Goal: Task Accomplishment & Management: Manage account settings

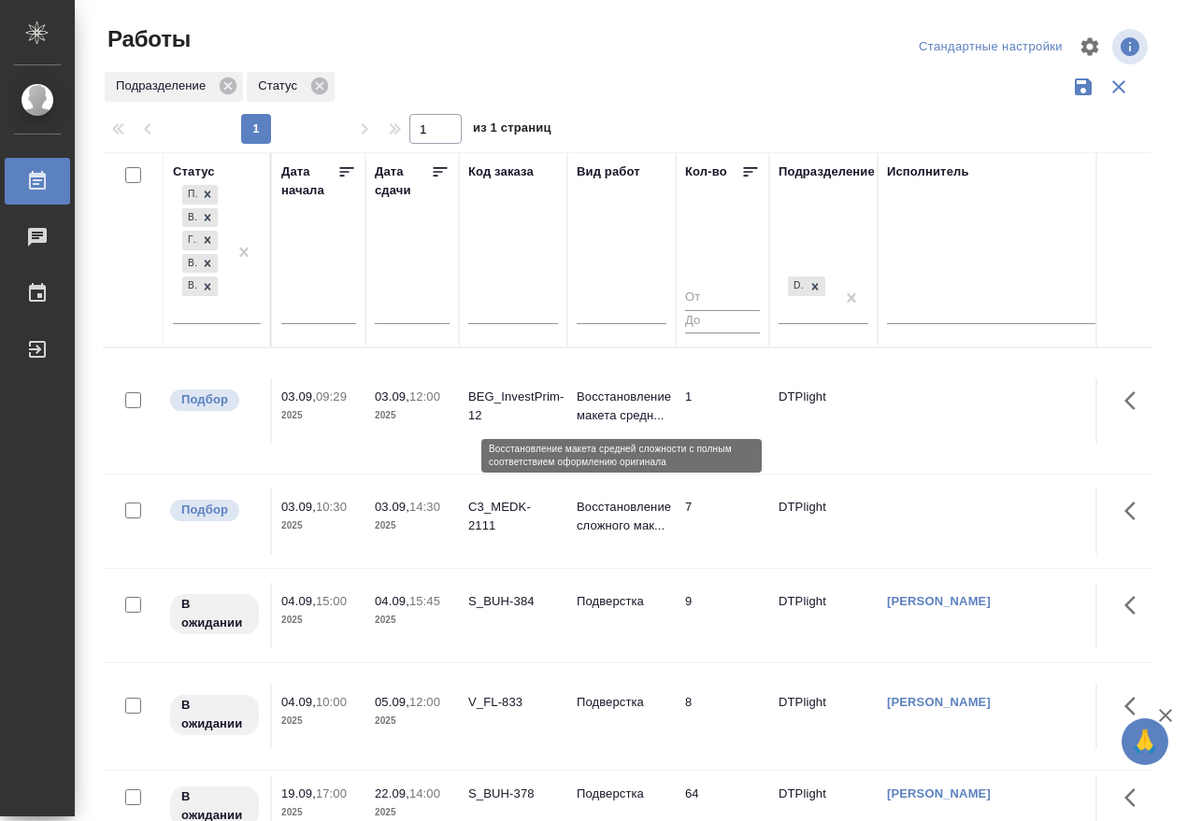
click at [600, 396] on p "Восстановление макета средн..." at bounding box center [622, 406] width 90 height 37
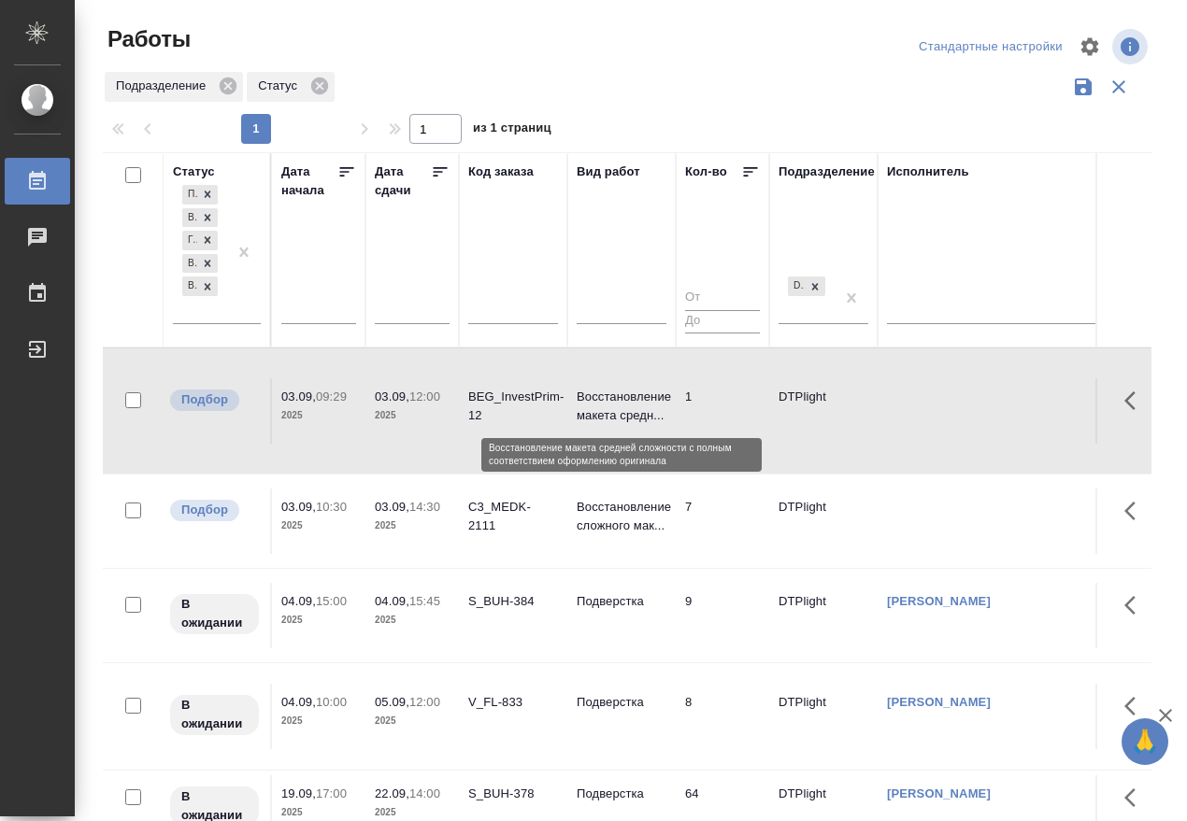
click at [600, 396] on p "Восстановление макета средн..." at bounding box center [622, 406] width 90 height 37
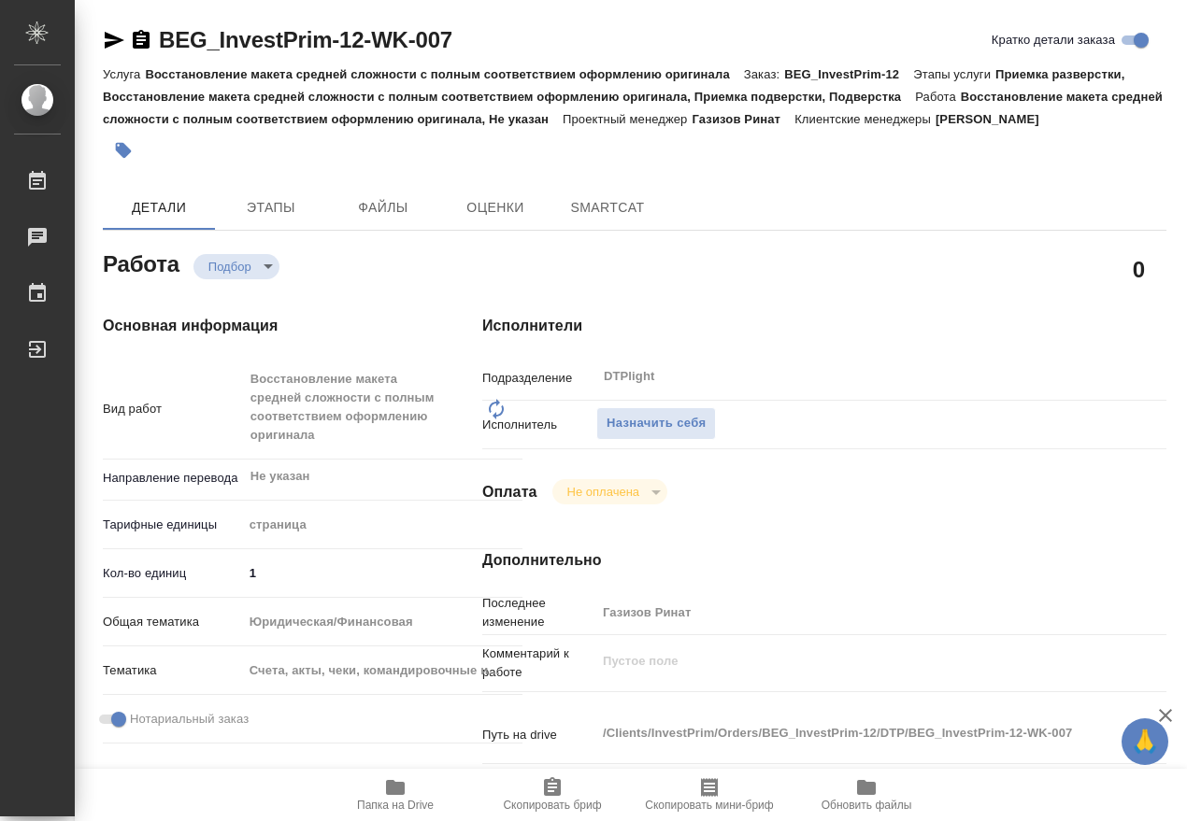
type textarea "x"
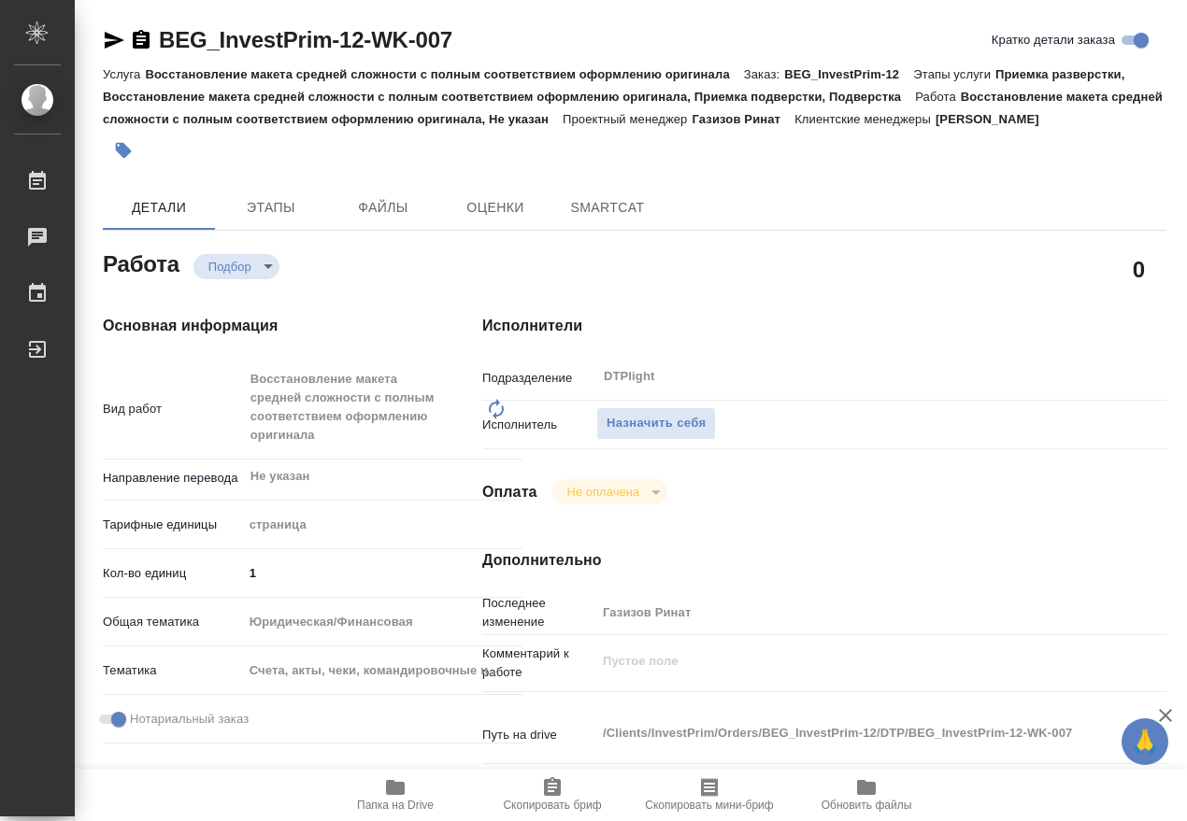
type textarea "x"
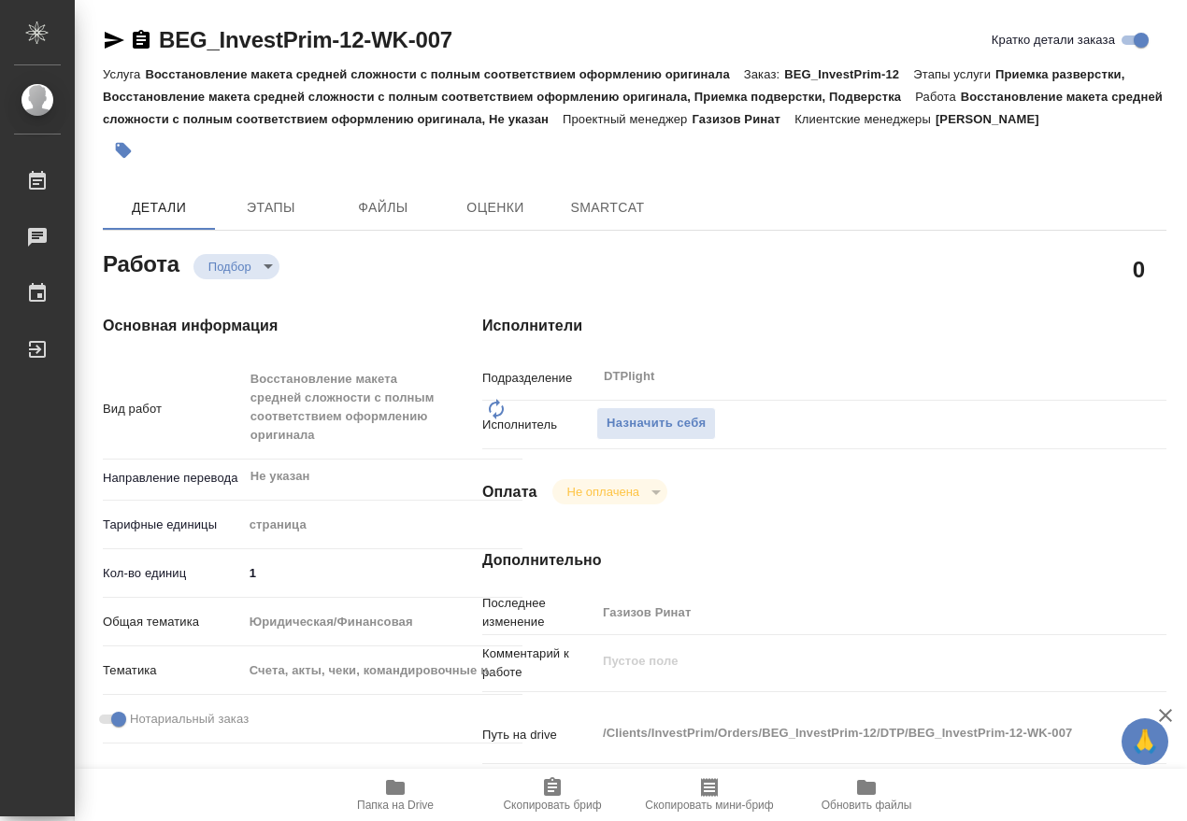
type textarea "x"
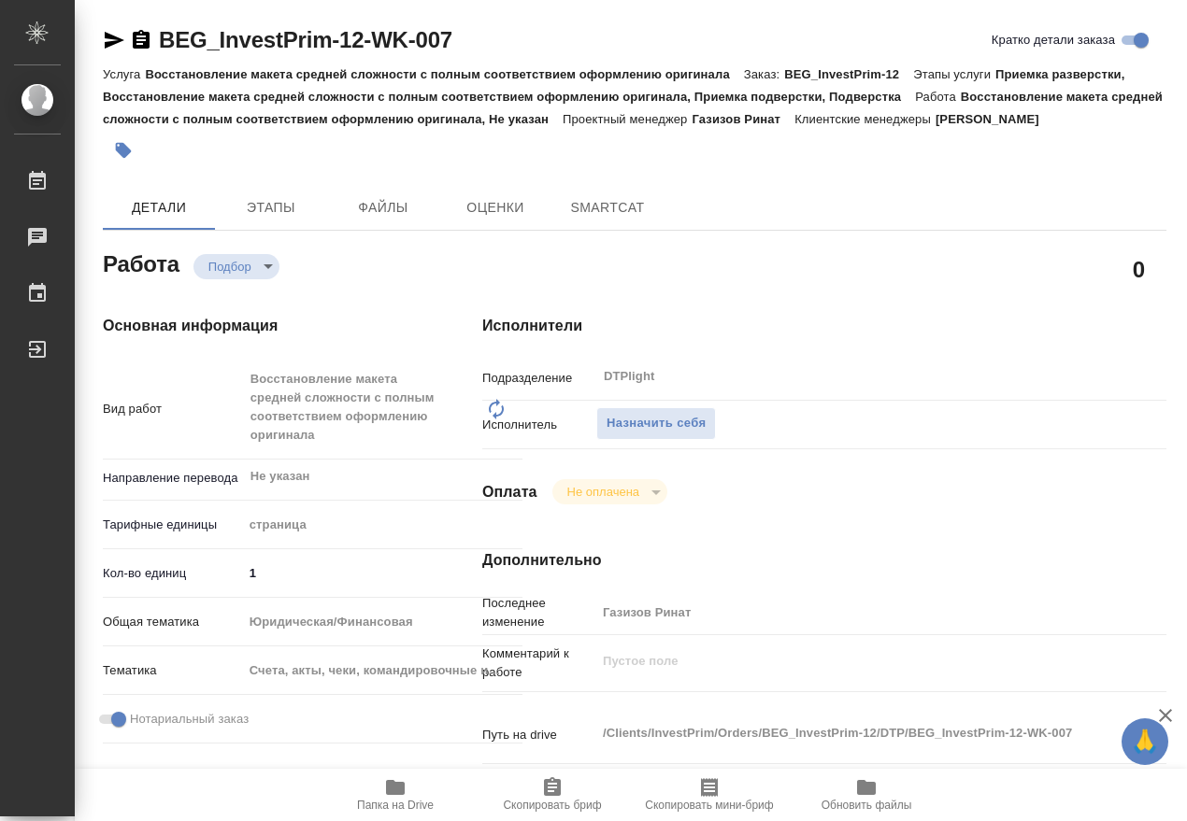
type textarea "x"
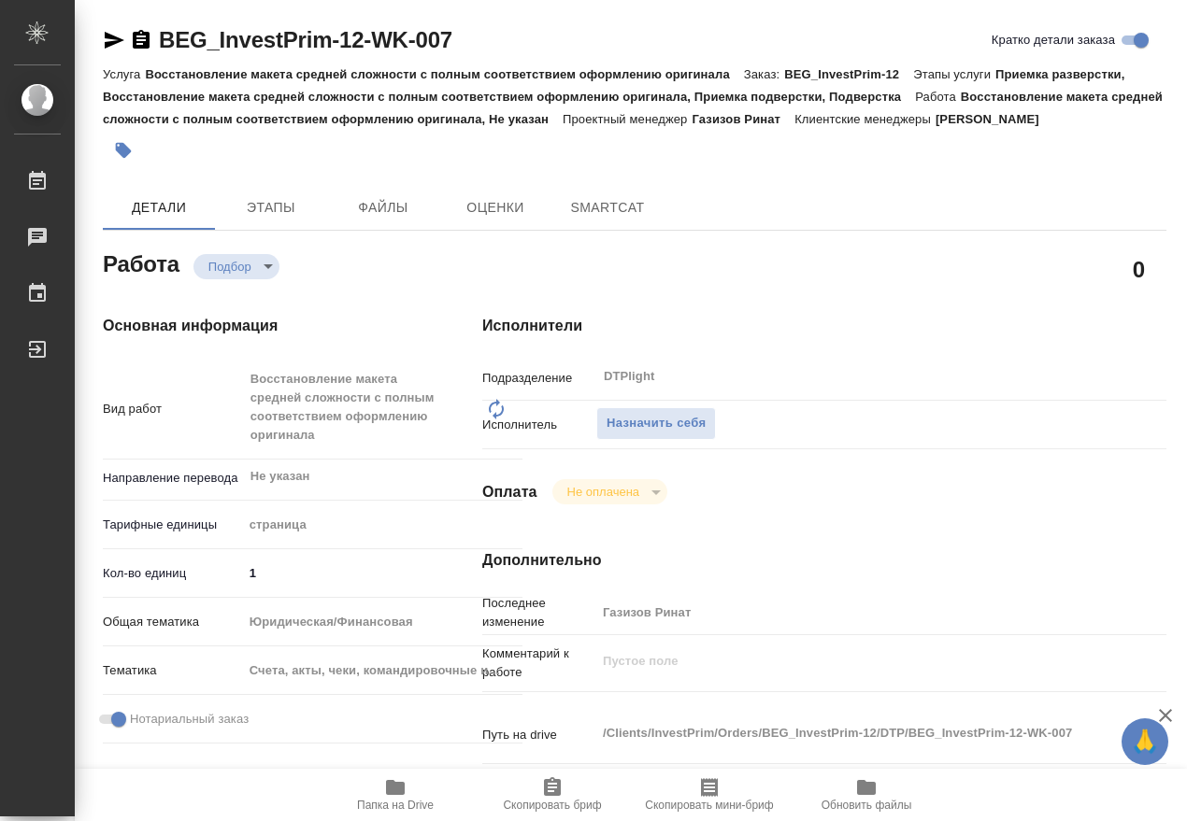
type textarea "x"
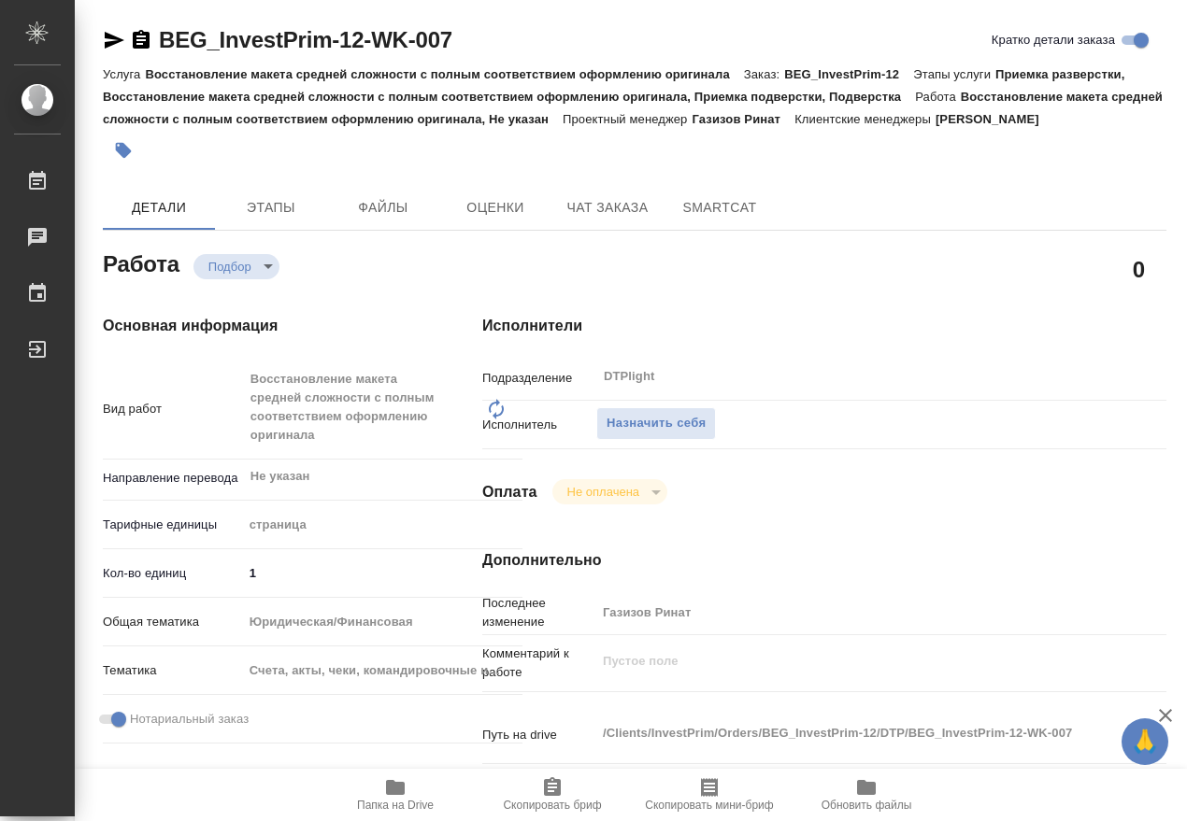
type textarea "x"
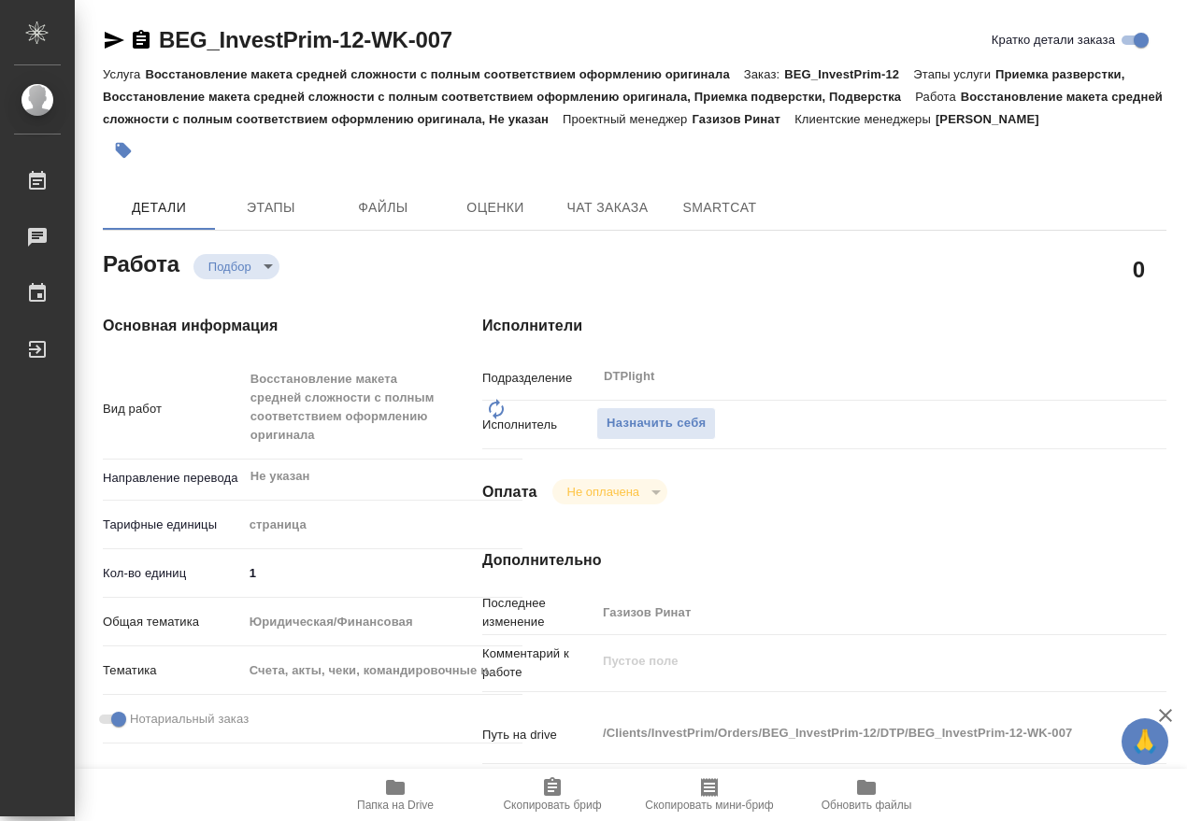
click at [399, 795] on icon "button" at bounding box center [395, 788] width 22 height 22
type textarea "x"
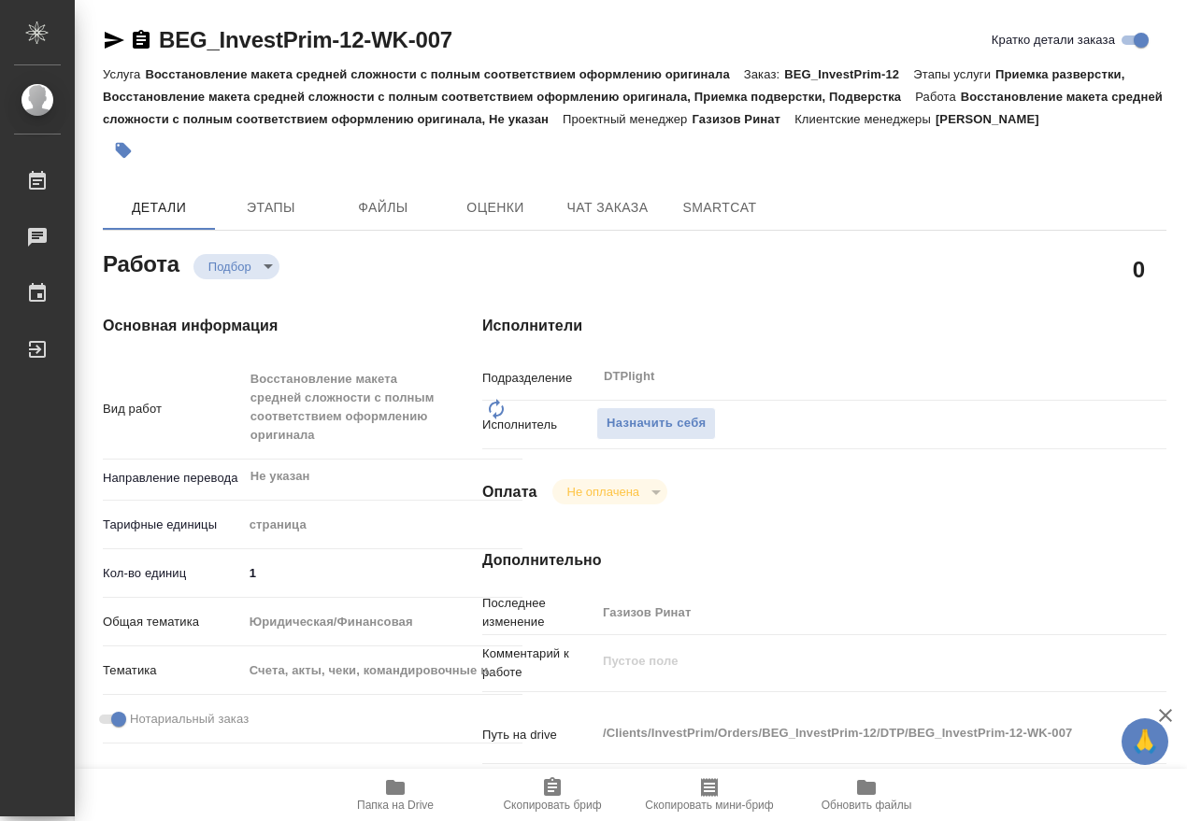
type textarea "x"
click at [660, 421] on span "Назначить себя" at bounding box center [655, 423] width 99 height 21
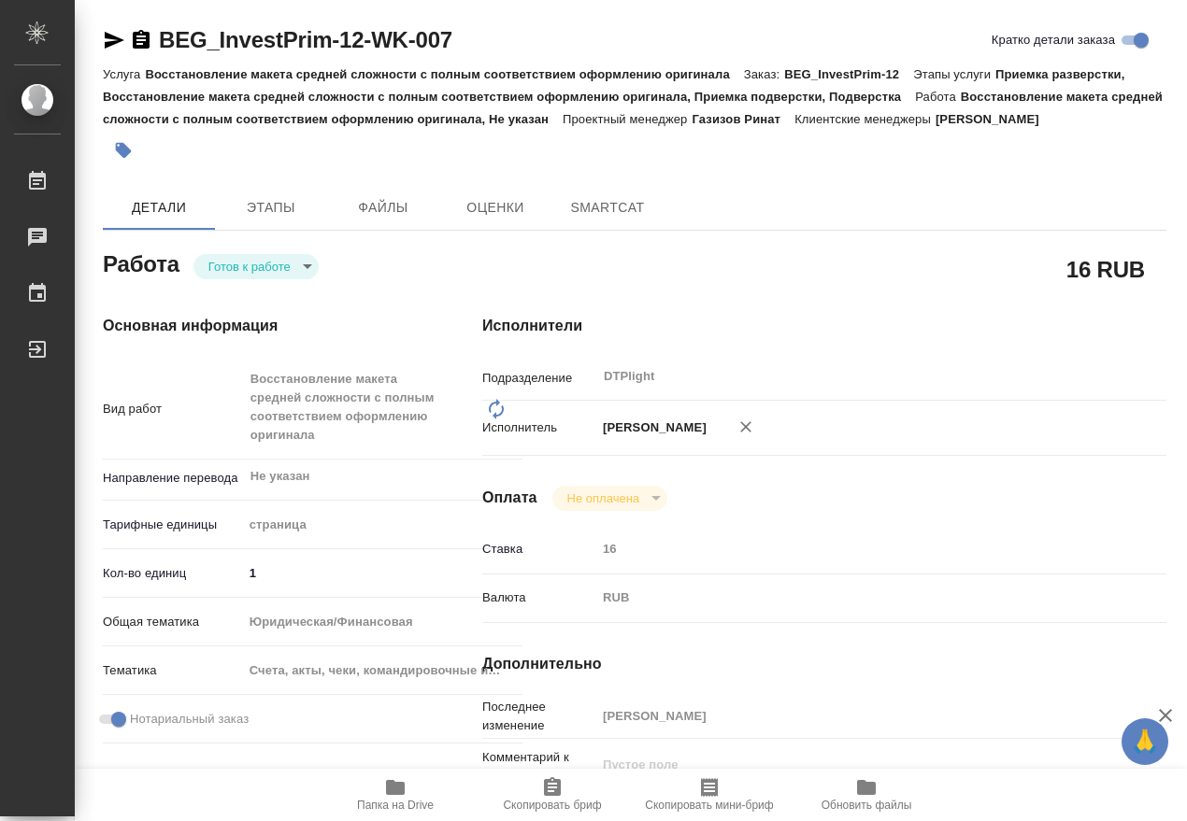
type textarea "x"
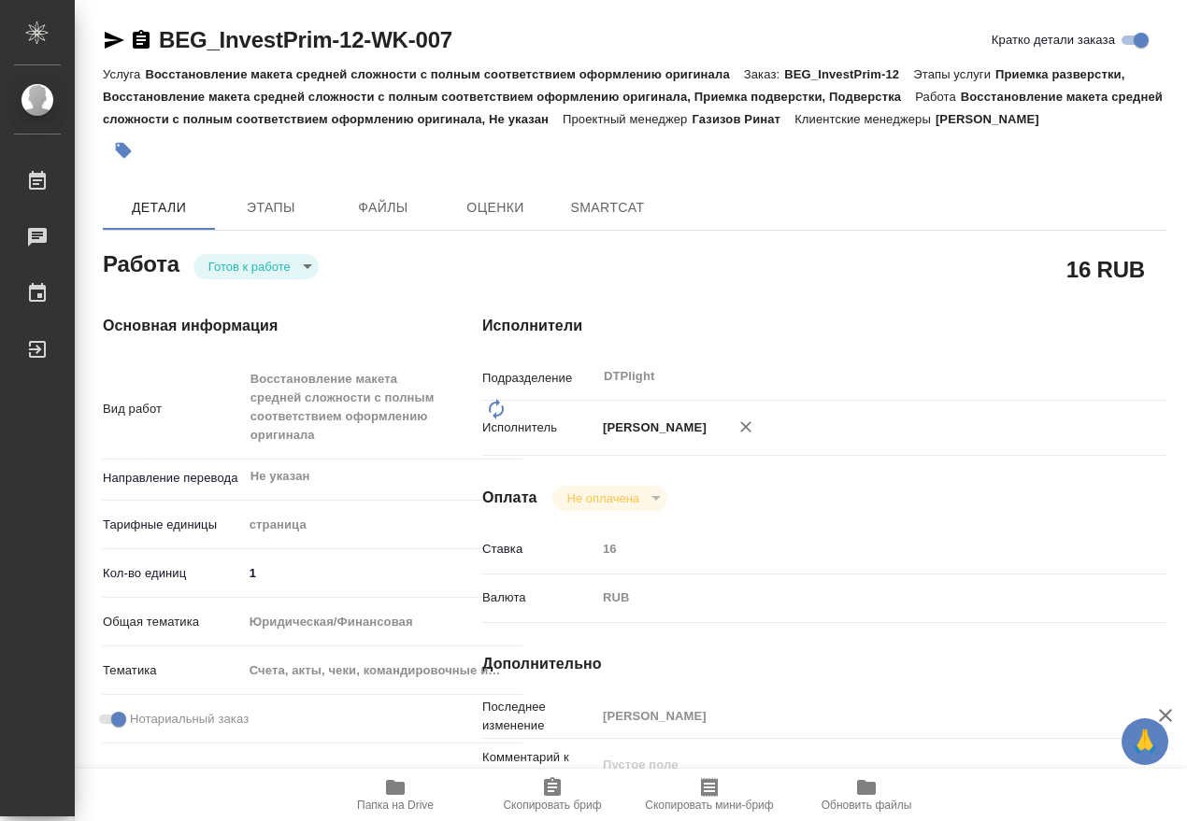
type textarea "x"
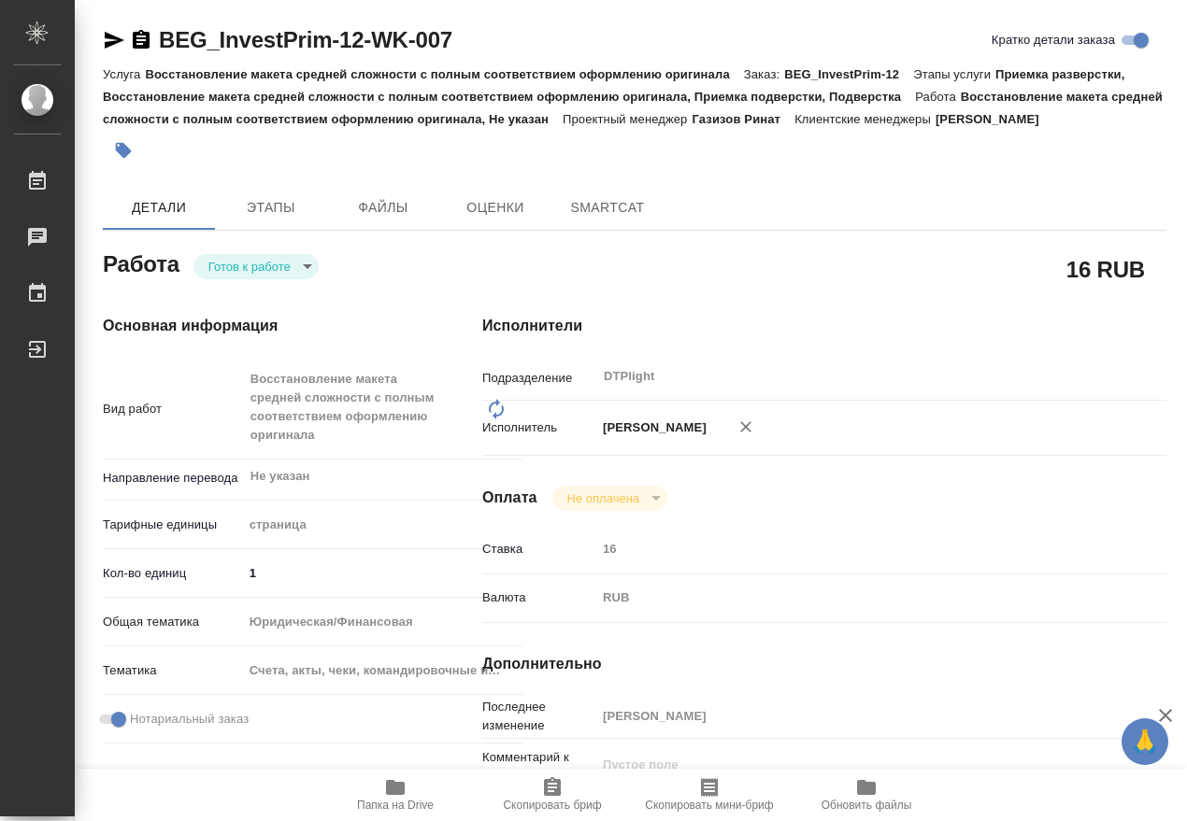
type textarea "x"
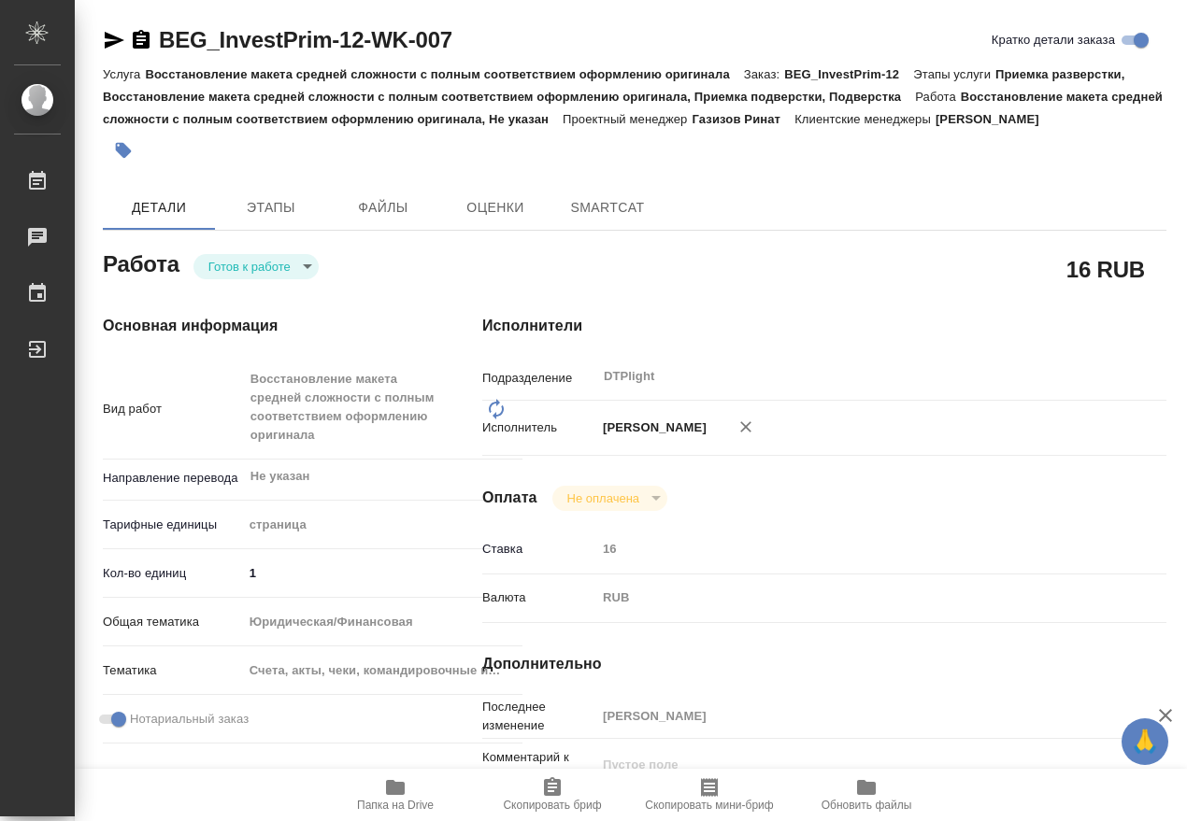
type textarea "x"
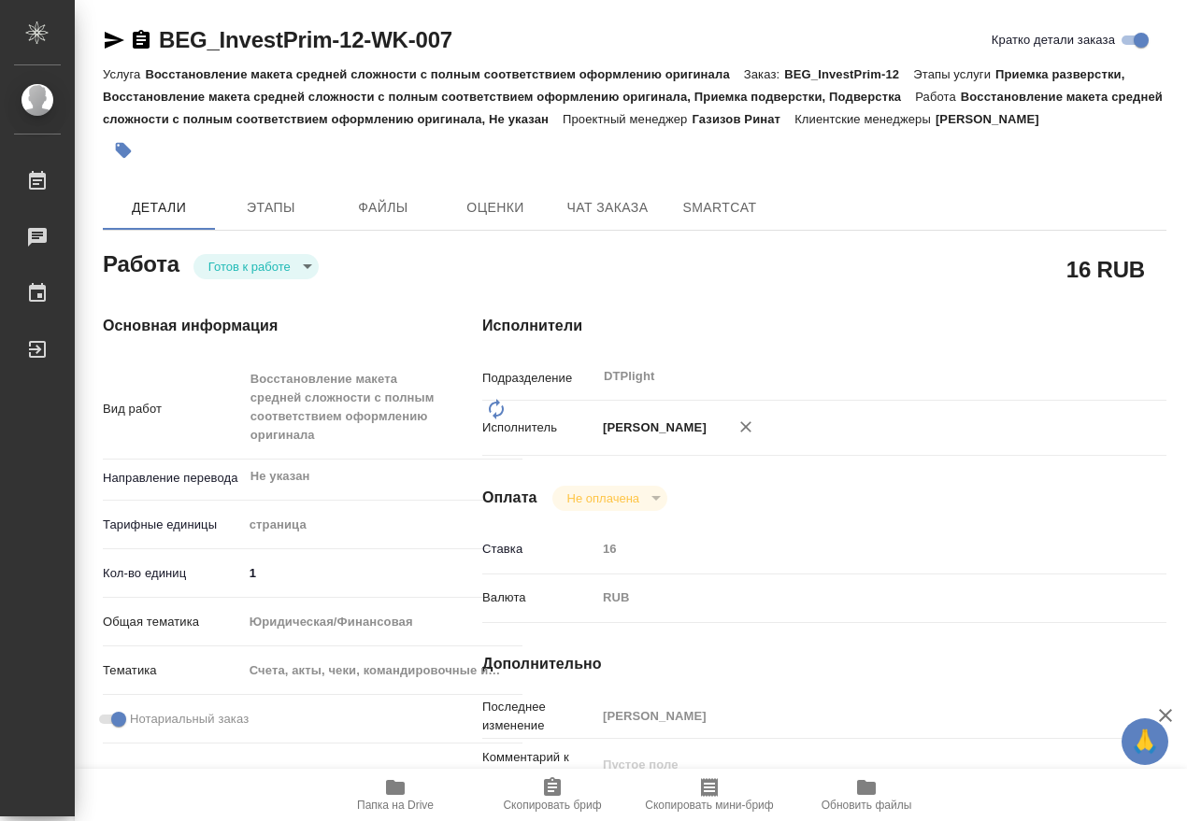
type textarea "x"
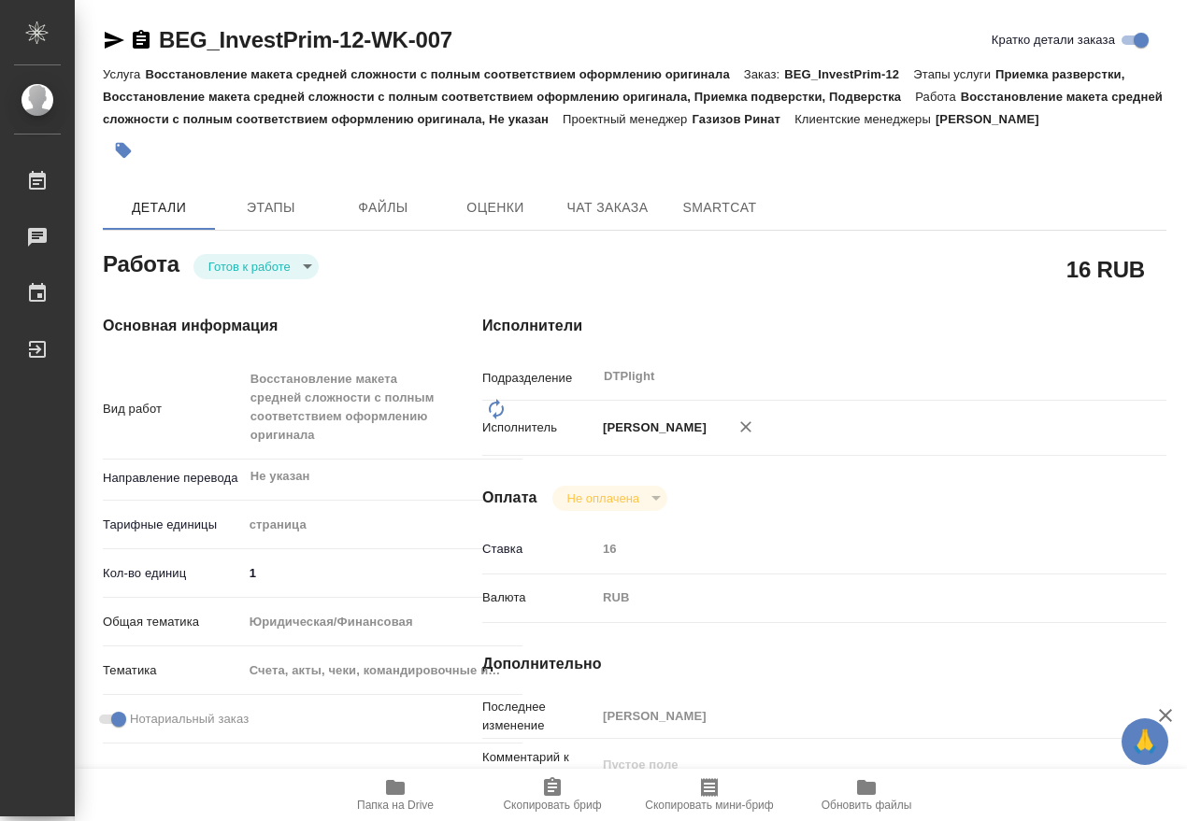
type textarea "x"
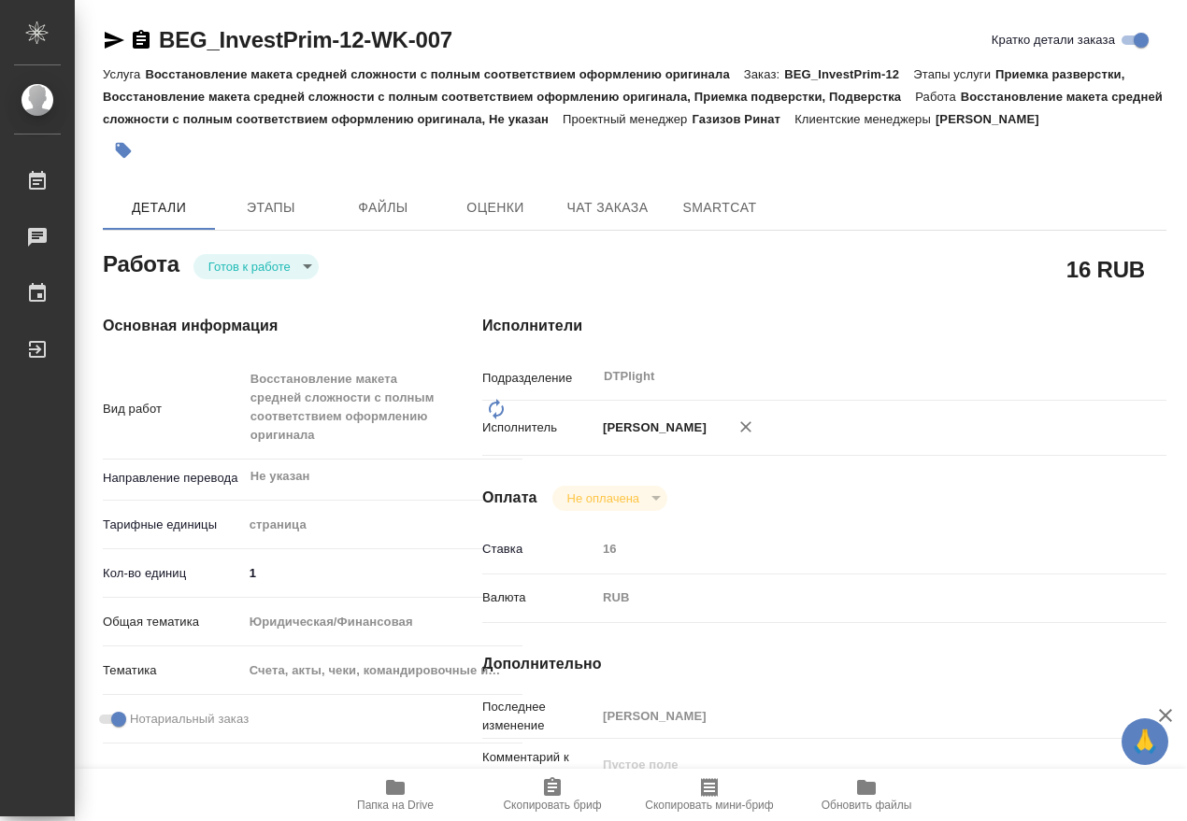
type textarea "x"
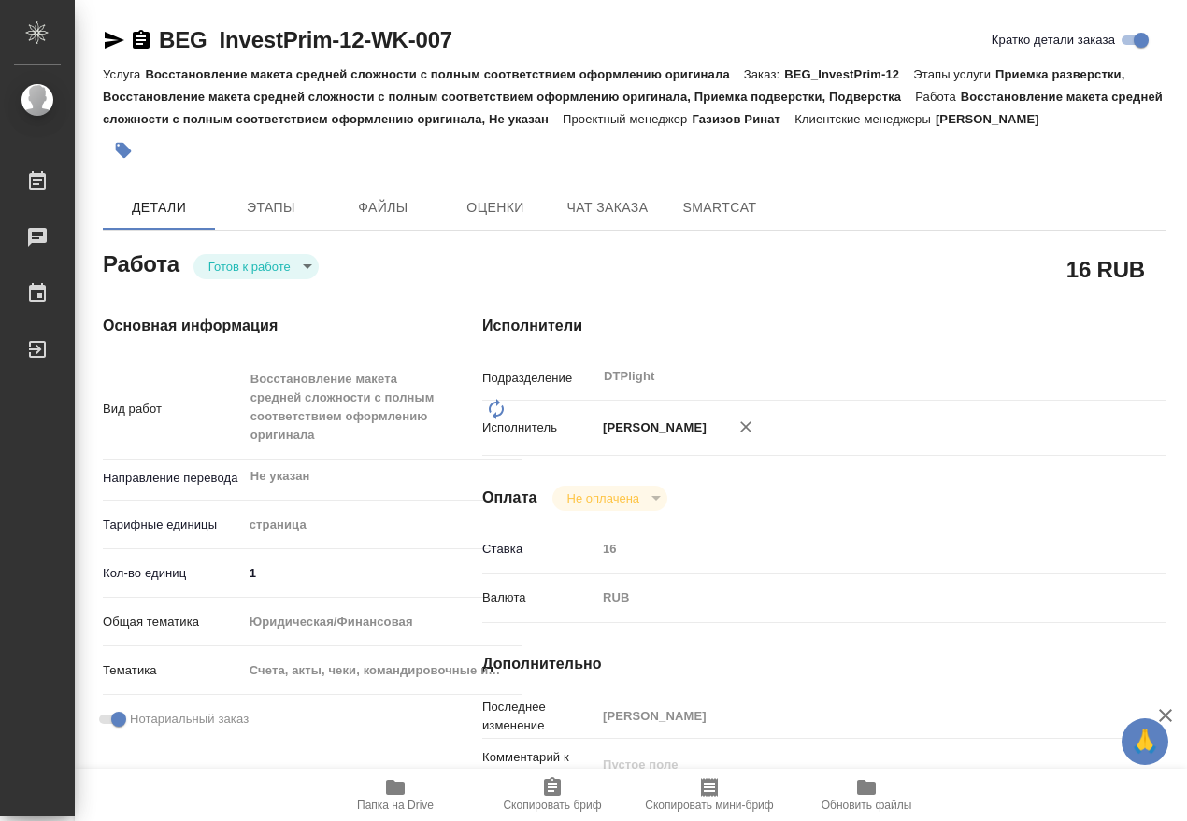
click at [259, 273] on body "🙏 .cls-1 fill:#fff; AWATERA Работы 0 Чаты График Выйти BEG_InvestPrim-12-WK-007…" at bounding box center [593, 410] width 1187 height 821
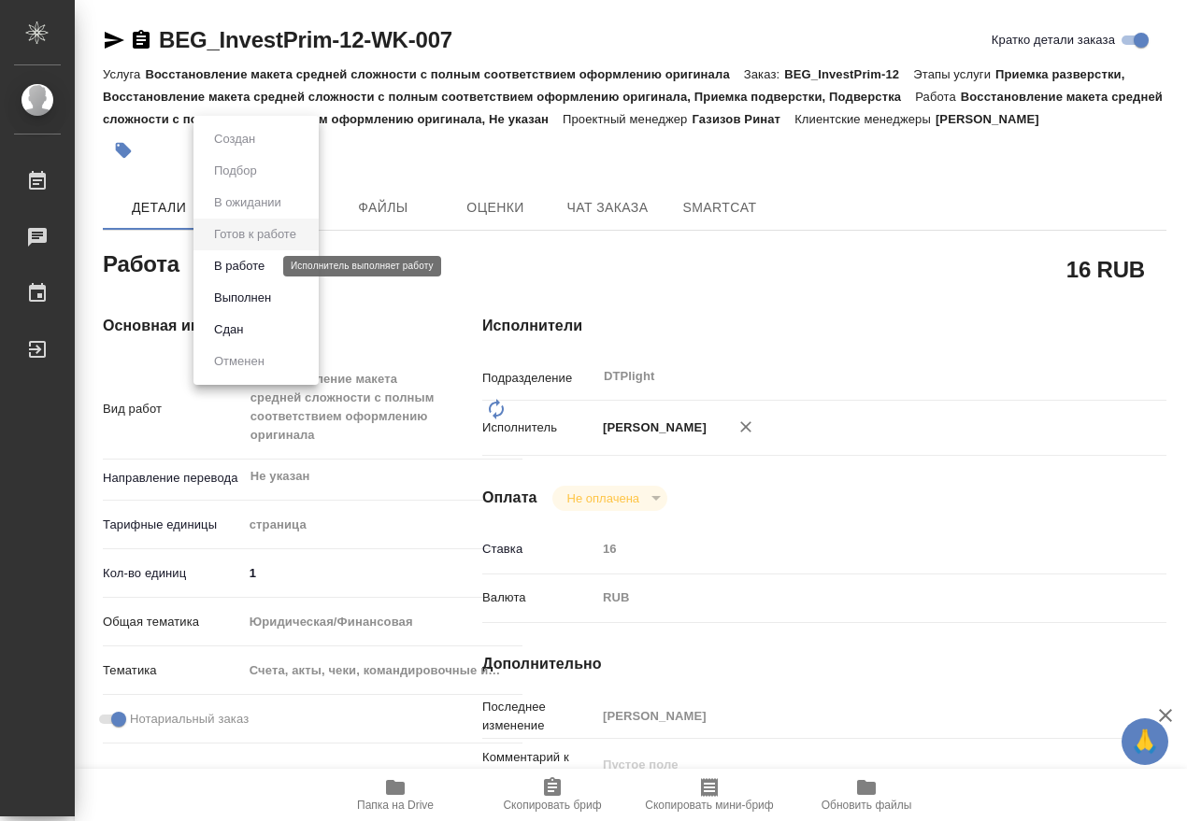
click at [242, 268] on button "В работе" at bounding box center [239, 266] width 62 height 21
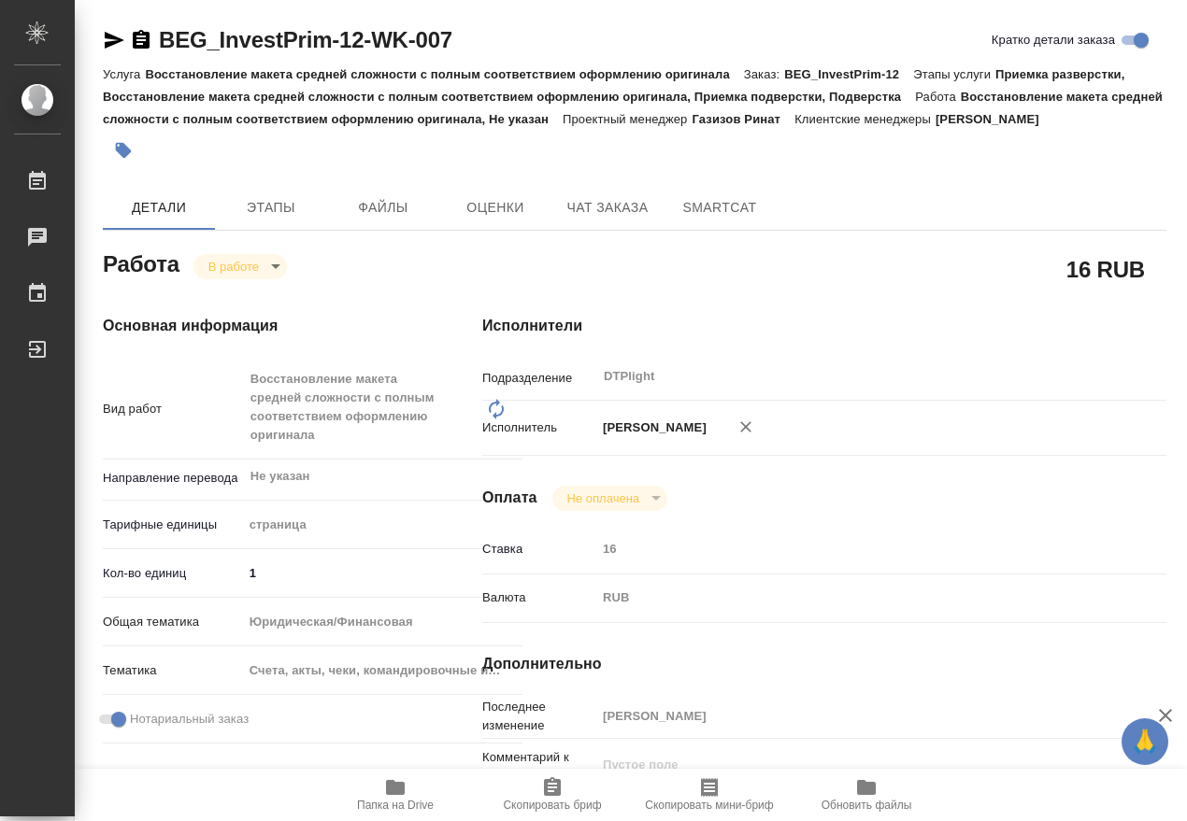
type textarea "x"
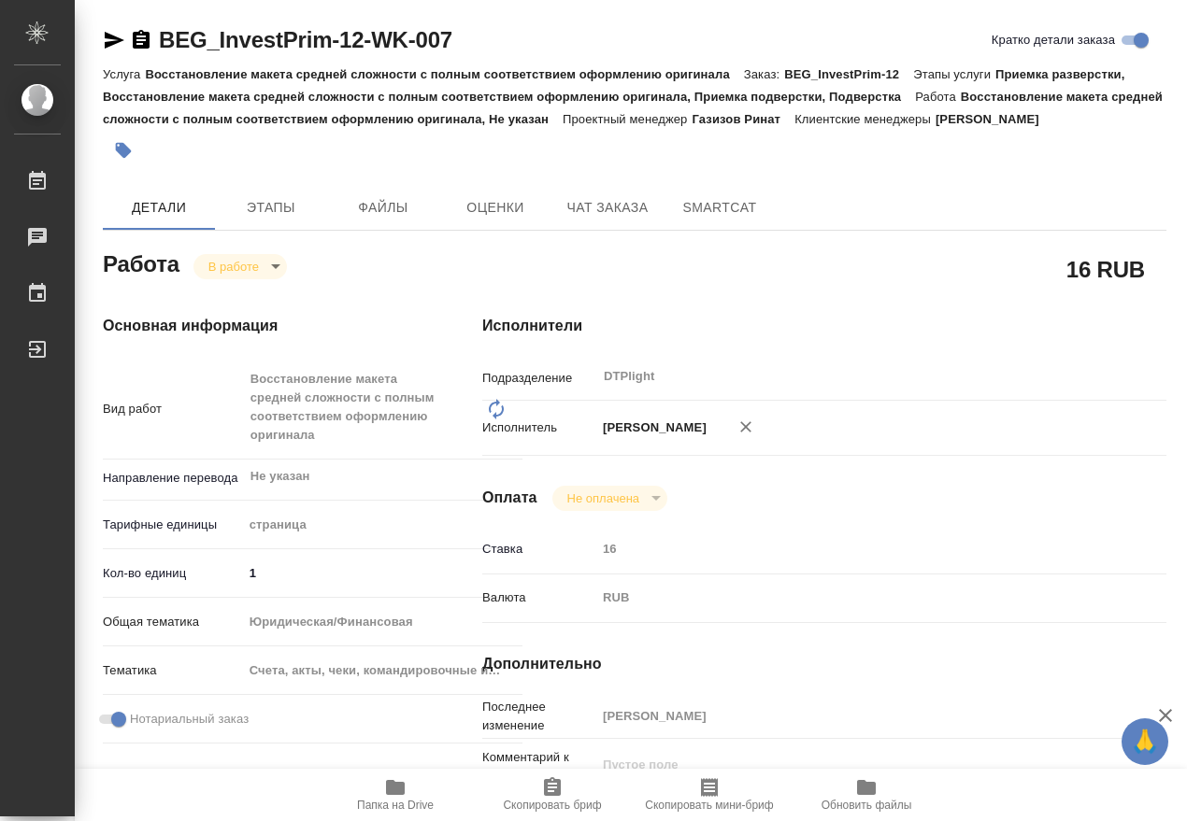
type textarea "x"
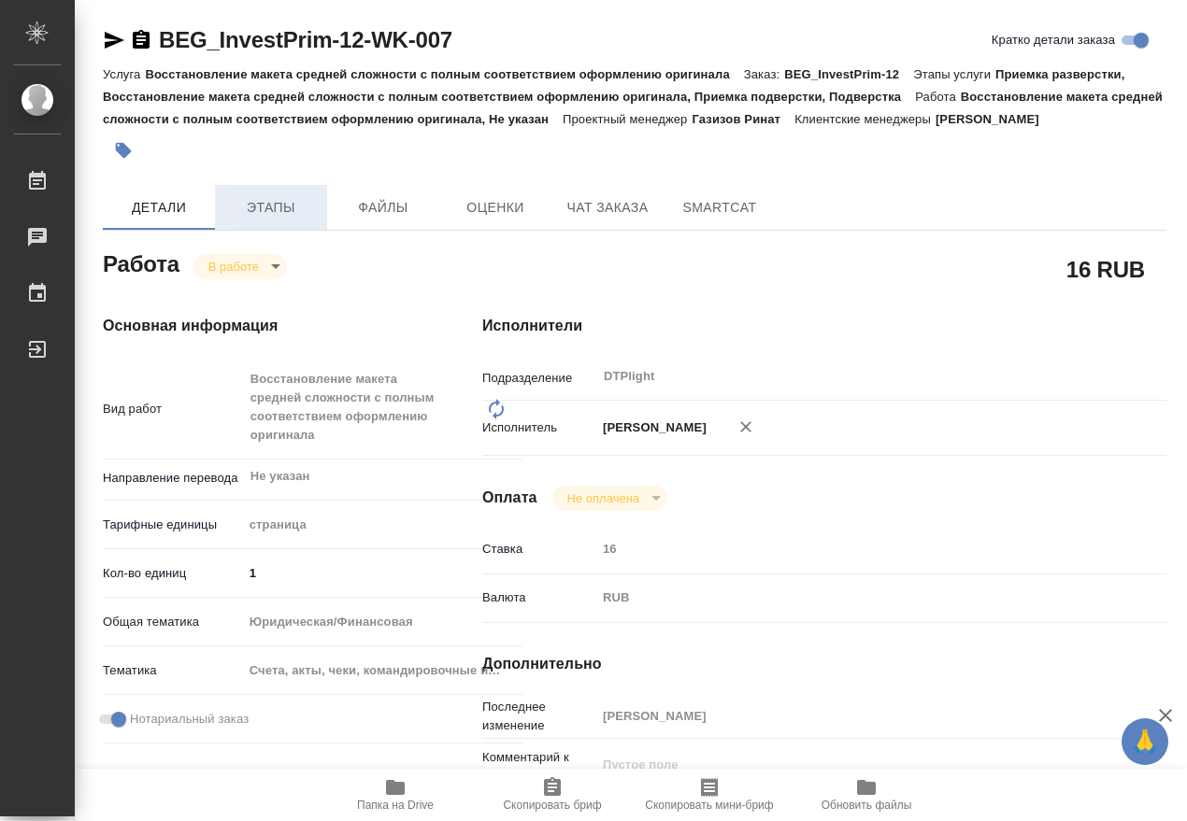
type textarea "x"
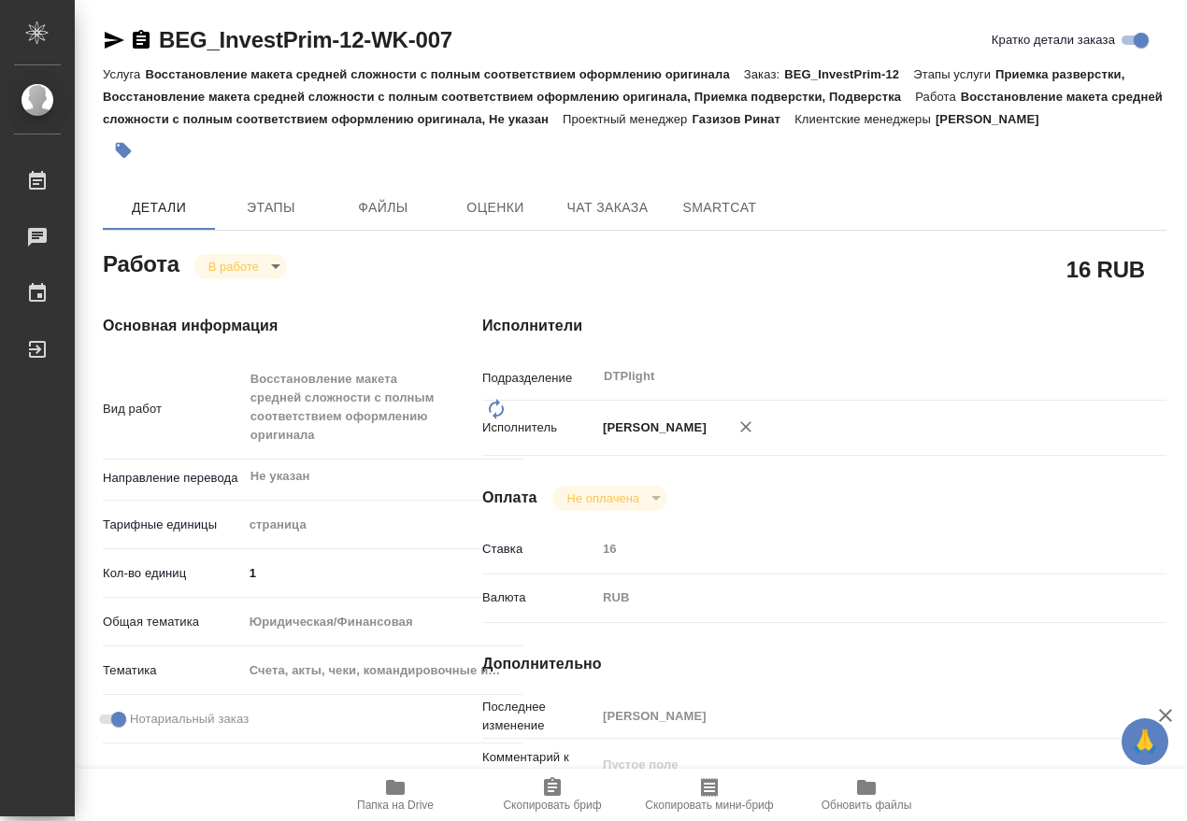
click at [145, 39] on icon "button" at bounding box center [141, 40] width 22 height 22
